Goal: Transaction & Acquisition: Register for event/course

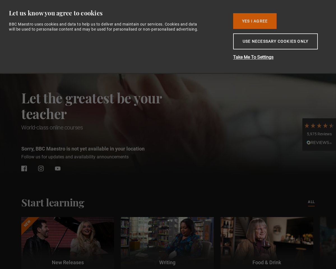
click at [199, 15] on button "Yes I Agree" at bounding box center [254, 21] width 43 height 16
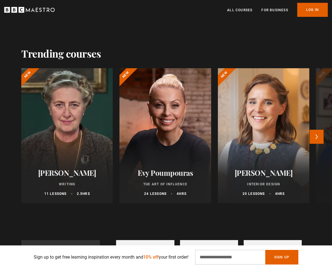
scroll to position [0, 64]
click at [199, 139] on button "Next" at bounding box center [317, 137] width 14 height 14
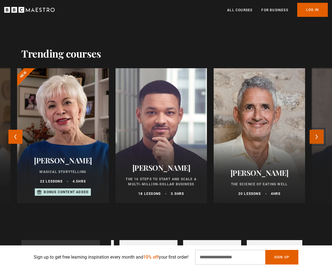
scroll to position [0, 128]
click at [11, 137] on button "Previous" at bounding box center [15, 137] width 14 height 14
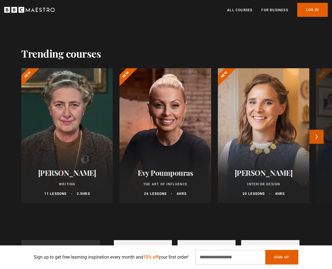
click at [199, 142] on button "Next" at bounding box center [317, 137] width 14 height 14
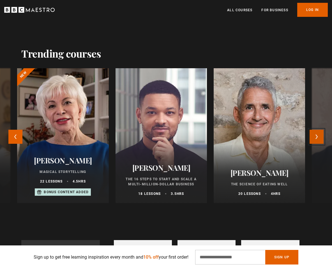
click at [199, 142] on button "Next" at bounding box center [317, 137] width 14 height 14
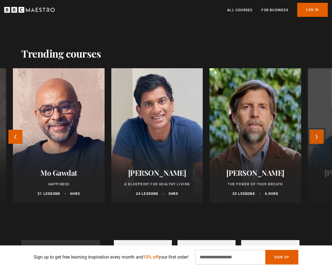
click at [199, 142] on button "Next" at bounding box center [317, 137] width 14 height 14
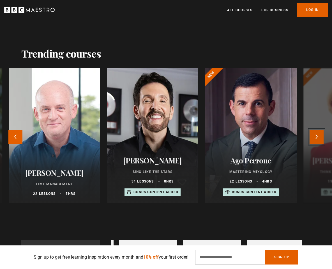
scroll to position [0, 191]
click at [199, 142] on button "Next" at bounding box center [317, 137] width 14 height 14
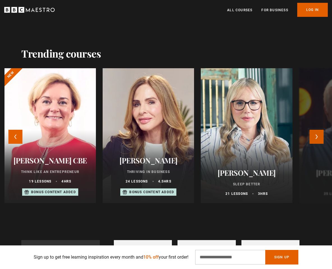
click at [199, 142] on button "Next" at bounding box center [317, 137] width 14 height 14
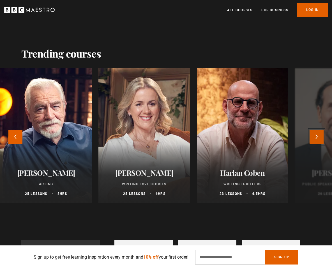
scroll to position [0, 255]
click at [199, 142] on button "Next" at bounding box center [317, 137] width 14 height 14
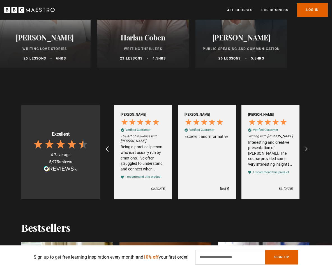
scroll to position [393, 0]
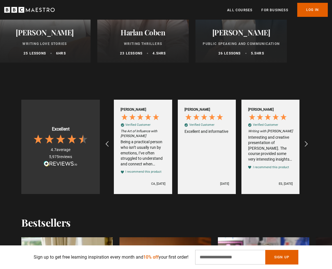
click at [199, 5] on ul "All Courses For business Already have an account? Log In" at bounding box center [277, 10] width 101 height 14
click at [199, 9] on link "All Courses" at bounding box center [239, 10] width 25 height 6
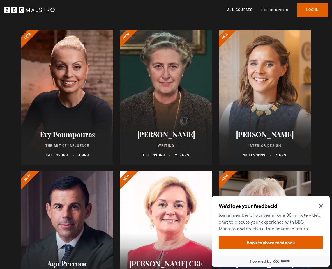
scroll to position [112, 0]
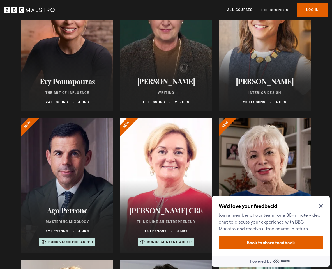
drag, startPoint x: 323, startPoint y: 210, endPoint x: 312, endPoint y: 198, distance: 16.3
click at [322, 210] on div "We'd love your feedback! Join a member of our team for a 30-minute video chat t…" at bounding box center [271, 217] width 104 height 29
click at [321, 206] on icon "Close Maze Prompt" at bounding box center [321, 206] width 4 height 4
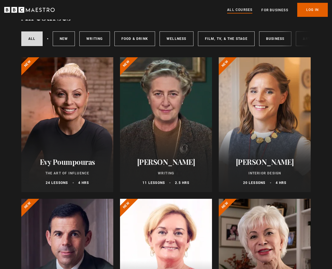
scroll to position [0, 0]
